Goal: Navigation & Orientation: Find specific page/section

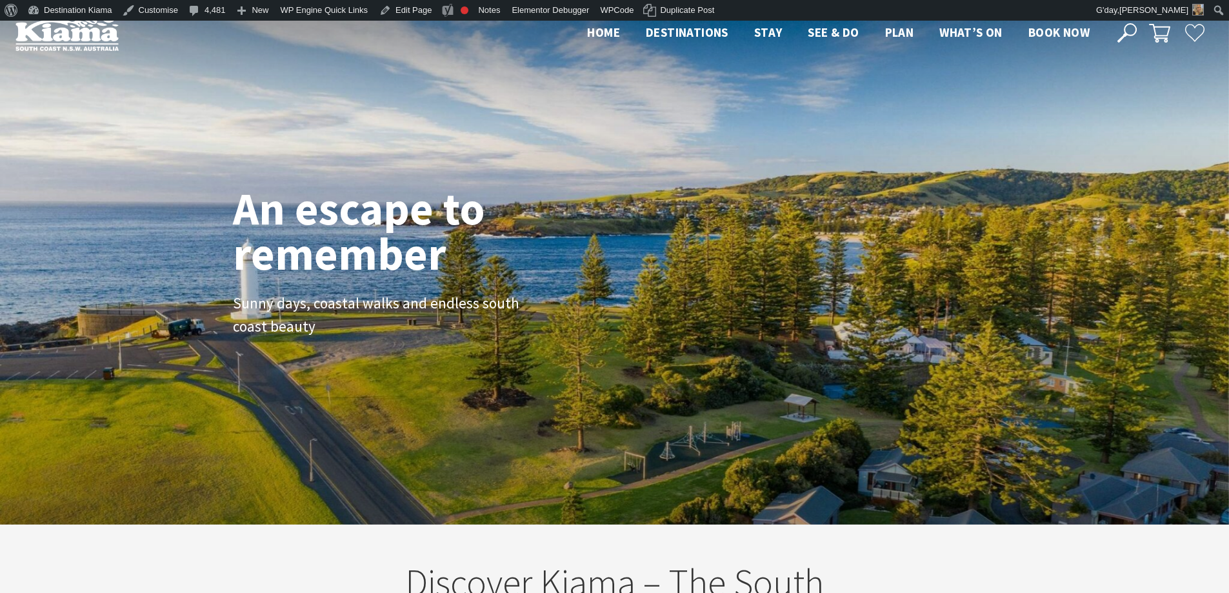
scroll to position [225, 1239]
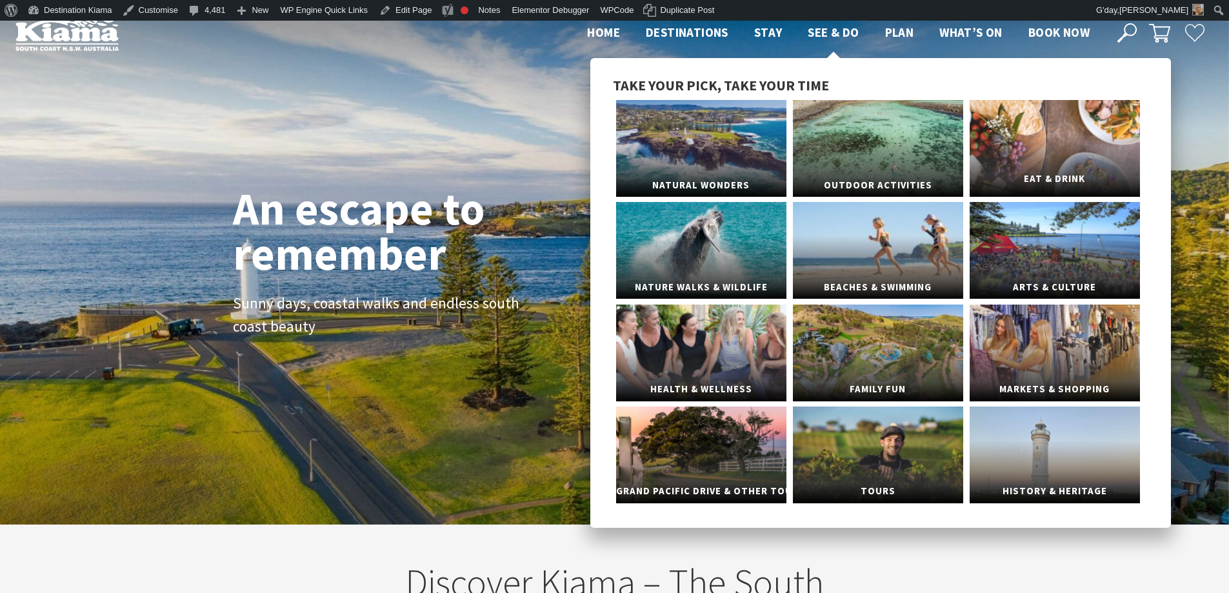
click at [1055, 135] on link "Eat & Drink" at bounding box center [1055, 148] width 170 height 97
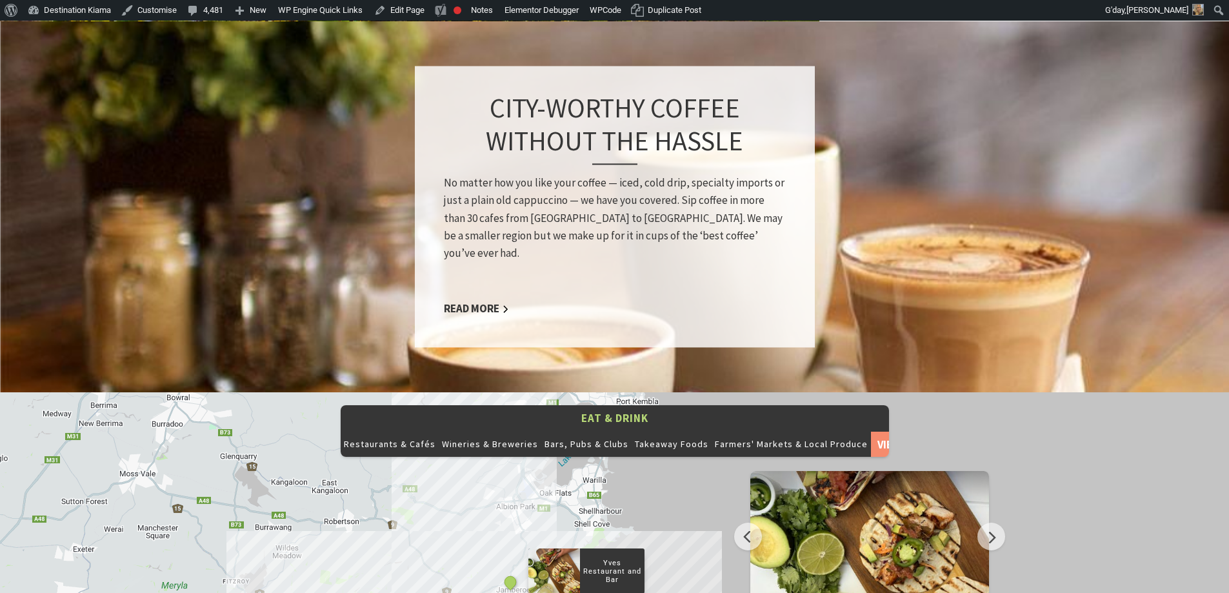
scroll to position [1419, 0]
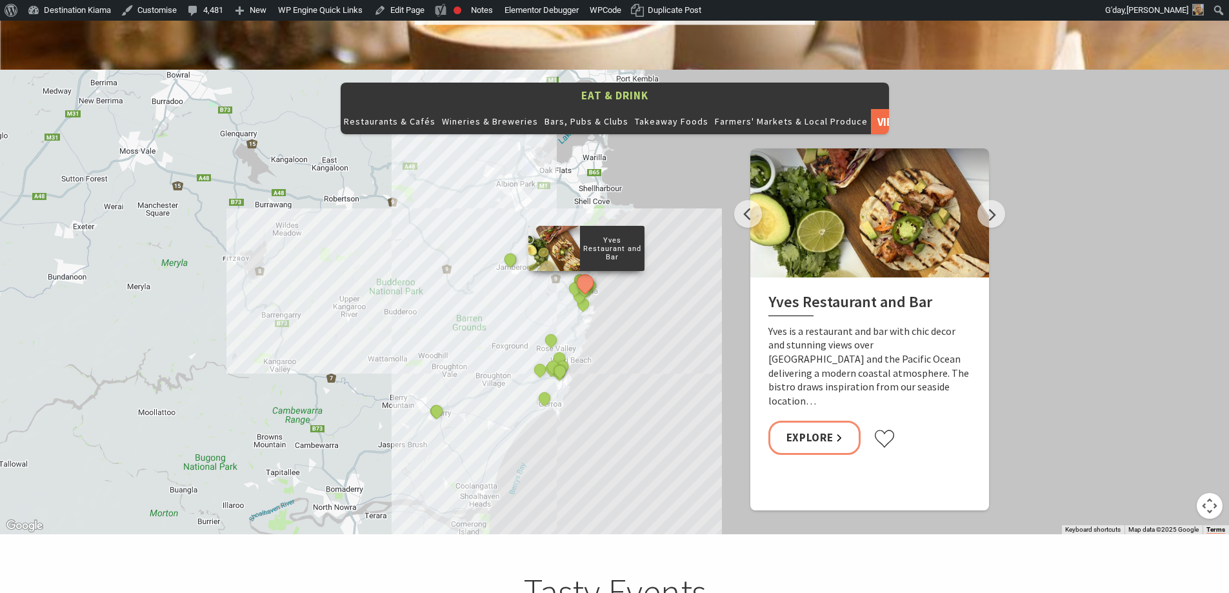
click at [871, 108] on link "View All" at bounding box center [889, 121] width 37 height 26
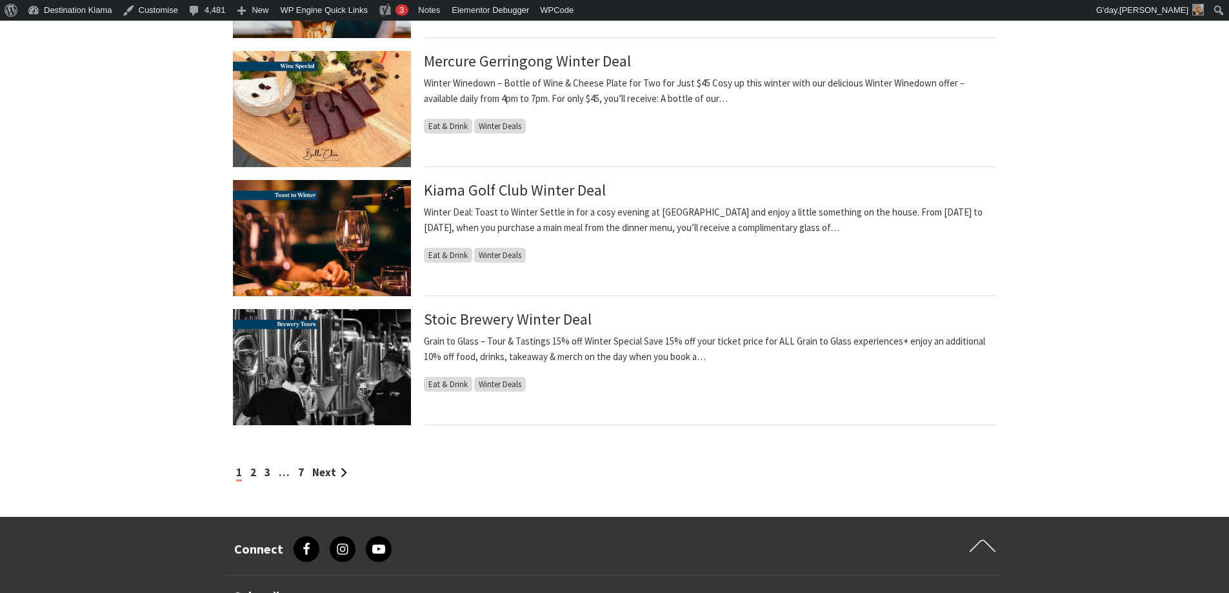
scroll to position [1226, 0]
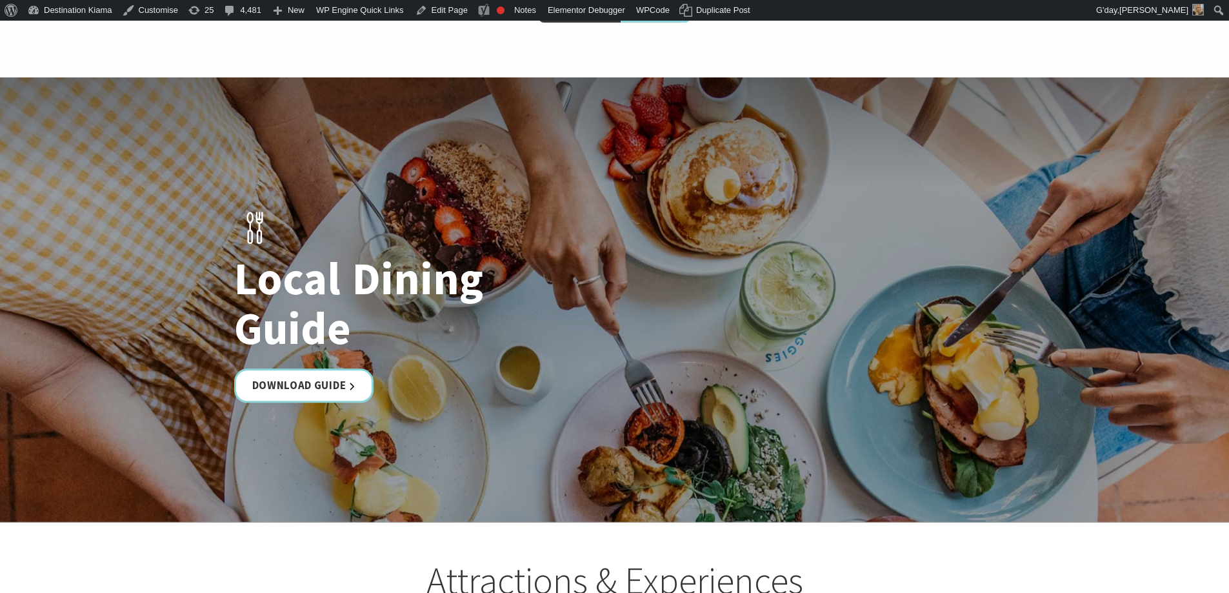
scroll to position [2387, 0]
